Goal: Transaction & Acquisition: Download file/media

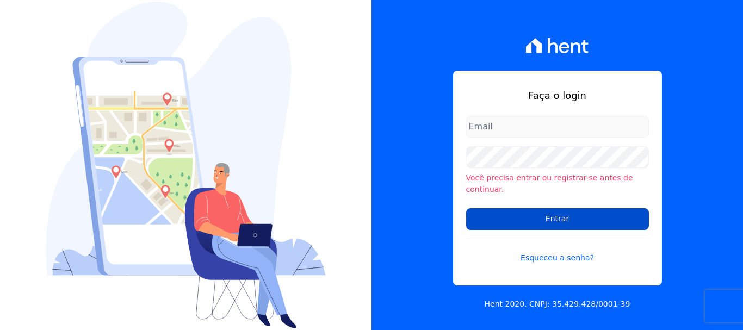
type input "[EMAIL_ADDRESS][DOMAIN_NAME]"
click at [555, 210] on input "Entrar" at bounding box center [557, 219] width 183 height 22
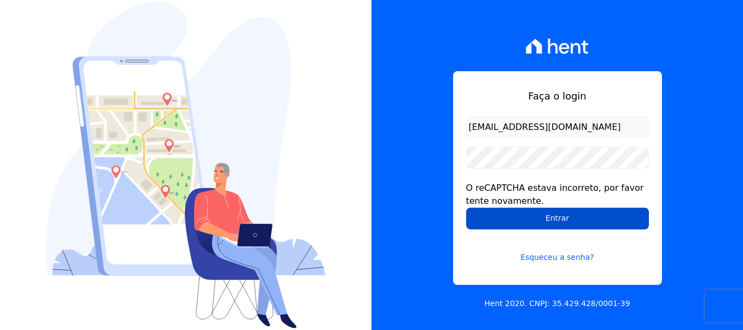
click at [557, 220] on input "Entrar" at bounding box center [557, 219] width 183 height 22
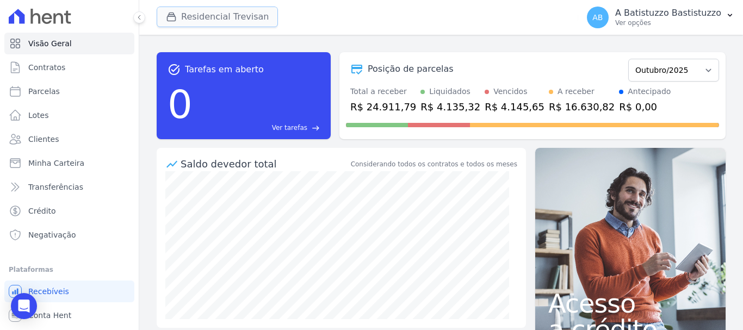
click at [229, 17] on button "Residencial Trevisan" at bounding box center [217, 17] width 121 height 21
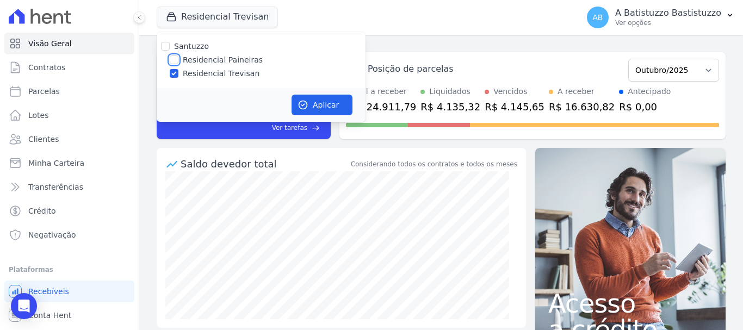
click at [171, 60] on input "Residencial Paineiras" at bounding box center [174, 59] width 9 height 9
checkbox input "true"
click at [172, 70] on input "Residencial Trevisan" at bounding box center [174, 73] width 9 height 9
checkbox input "false"
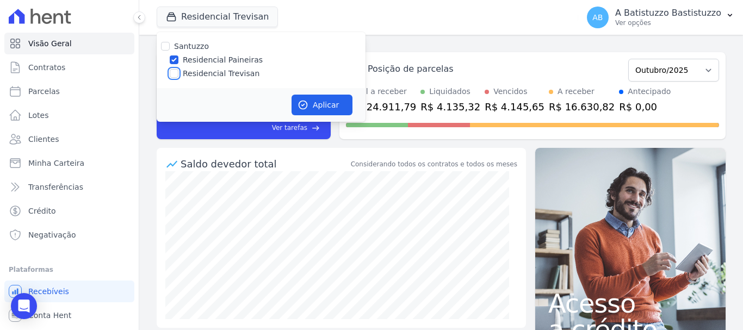
checkbox input "false"
click at [328, 105] on button "Aplicar" at bounding box center [321, 105] width 61 height 21
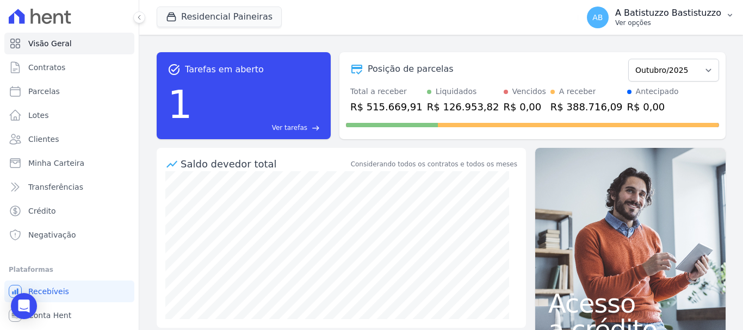
click at [602, 16] on span "AB" at bounding box center [597, 18] width 10 height 8
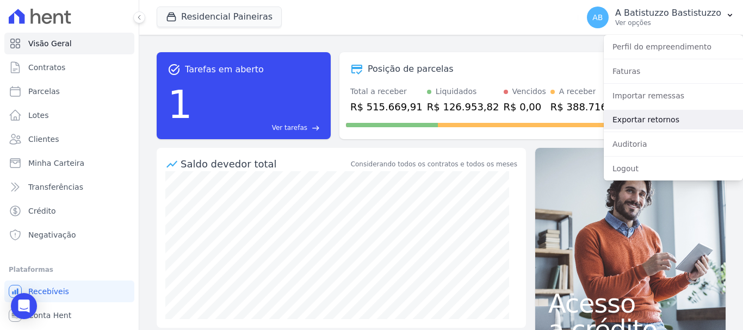
click at [630, 120] on link "Exportar retornos" at bounding box center [672, 120] width 139 height 20
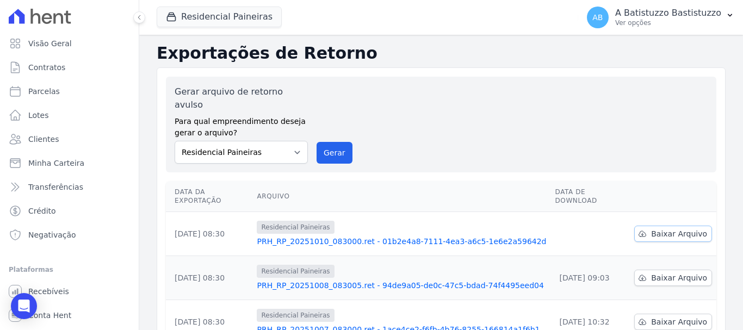
click at [674, 228] on span "Baixar Arquivo" at bounding box center [679, 233] width 56 height 11
click at [352, 236] on link "PRH_RP_20251010_083000.ret - 01b2e4a8-7111-4ea3-a6c5-1e6e2a59642d" at bounding box center [401, 241] width 289 height 11
